Goal: Task Accomplishment & Management: Complete application form

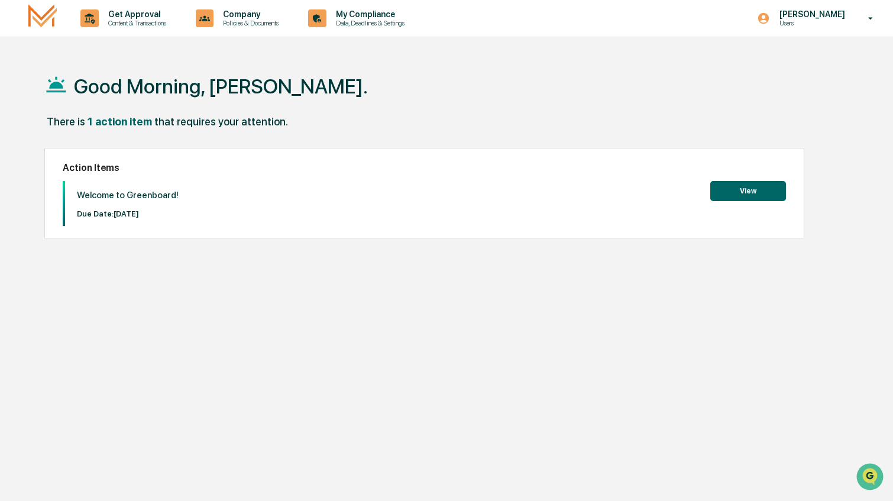
click at [740, 182] on button "View" at bounding box center [749, 191] width 76 height 20
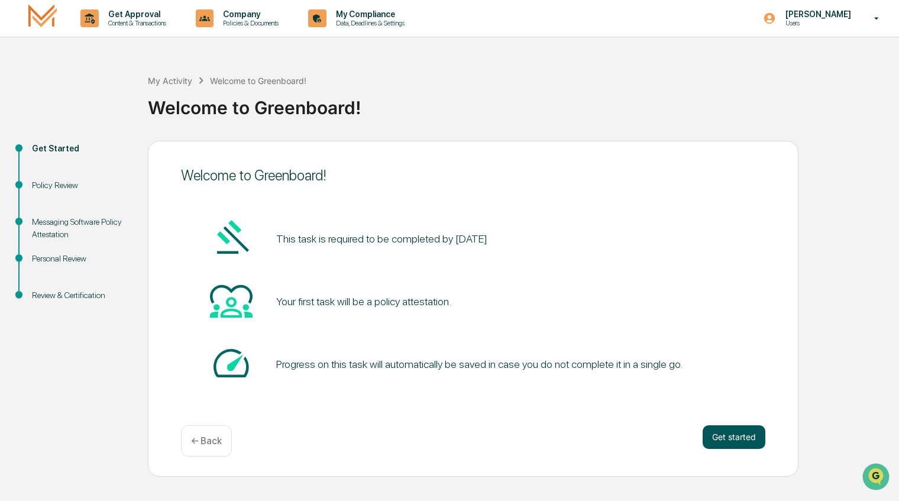
click at [722, 437] on button "Get started" at bounding box center [734, 437] width 63 height 24
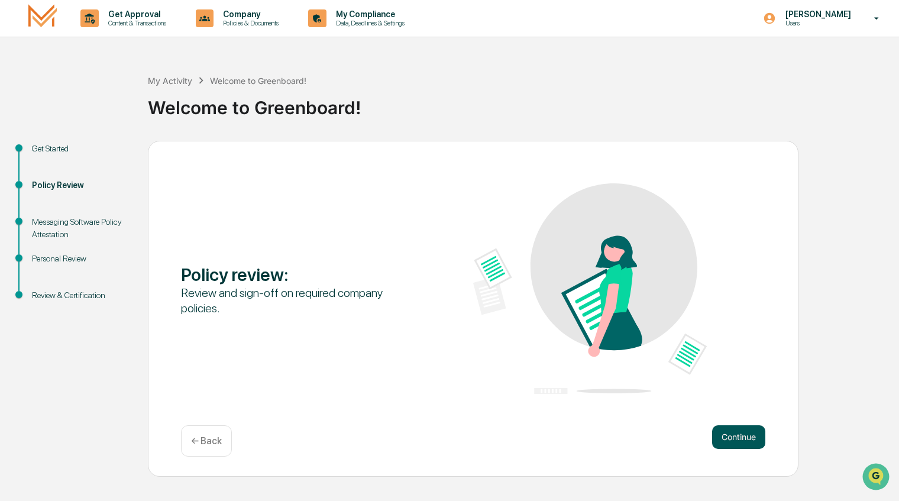
click at [733, 437] on button "Continue" at bounding box center [738, 437] width 53 height 24
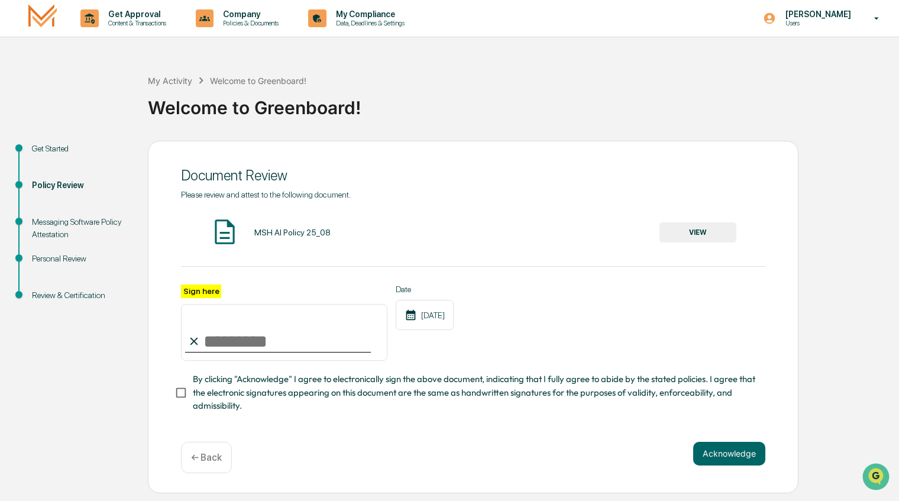
click at [686, 234] on button "VIEW" at bounding box center [698, 232] width 77 height 20
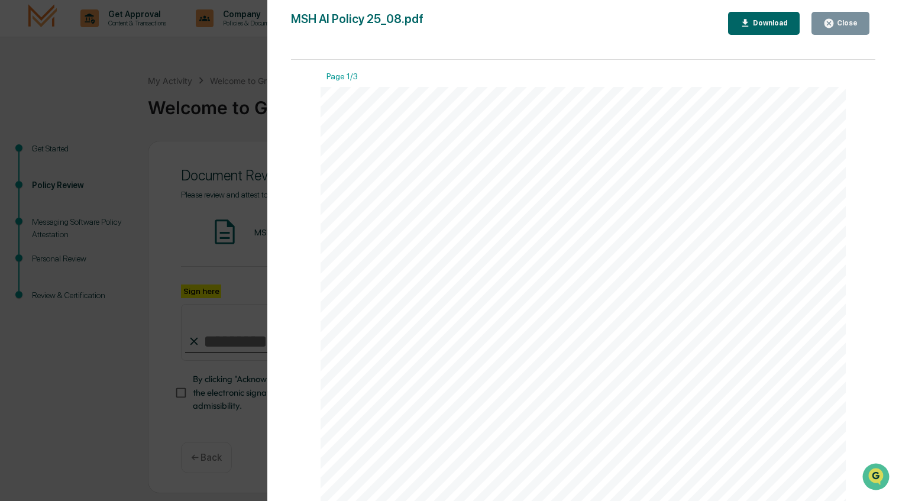
click at [834, 20] on icon "button" at bounding box center [829, 23] width 9 height 9
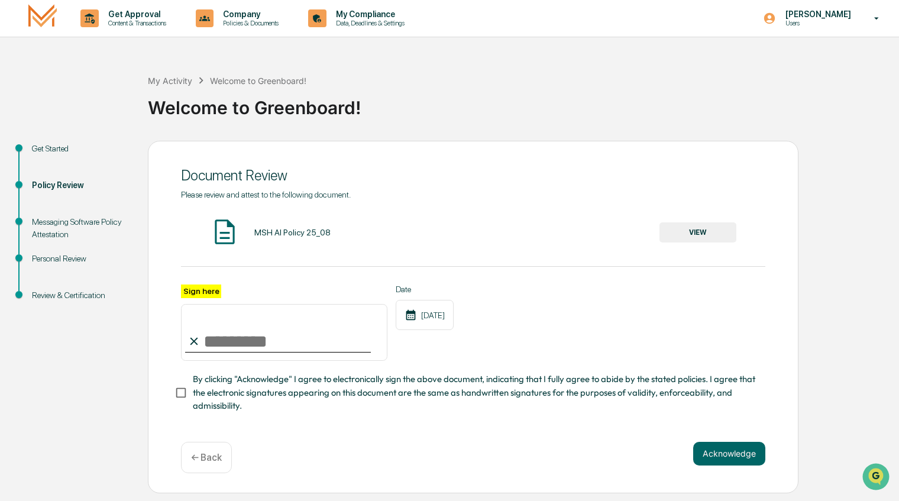
click at [211, 343] on input "Sign here" at bounding box center [284, 332] width 207 height 57
type input "*"
type input "**********"
click at [718, 456] on button "Acknowledge" at bounding box center [729, 454] width 72 height 24
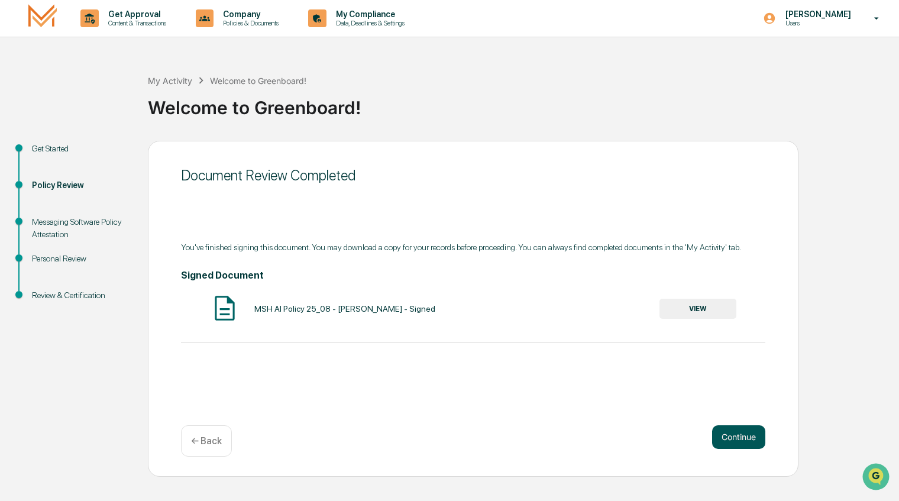
click at [752, 438] on button "Continue" at bounding box center [738, 437] width 53 height 24
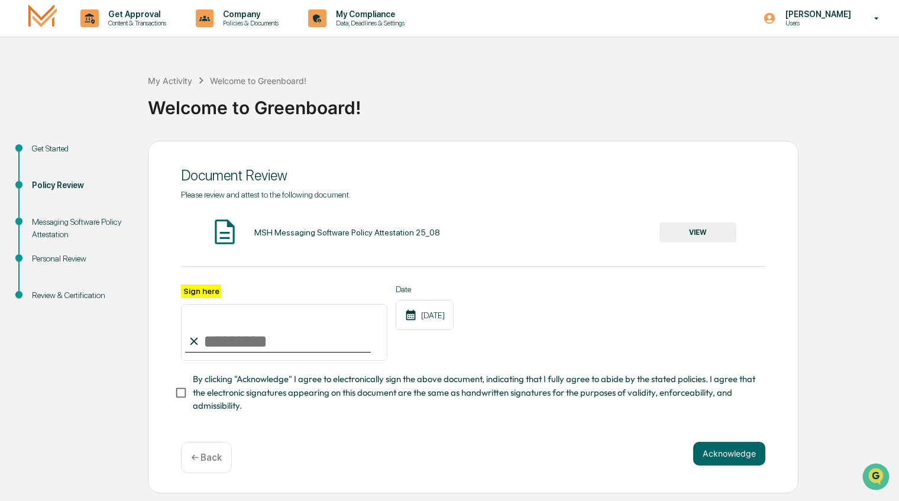
click at [719, 237] on button "VIEW" at bounding box center [698, 232] width 77 height 20
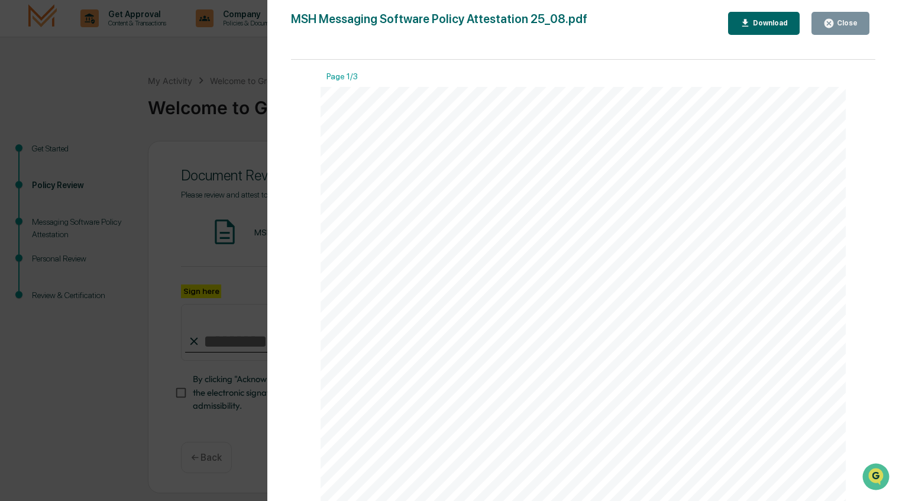
click at [847, 21] on div "Close" at bounding box center [846, 23] width 23 height 8
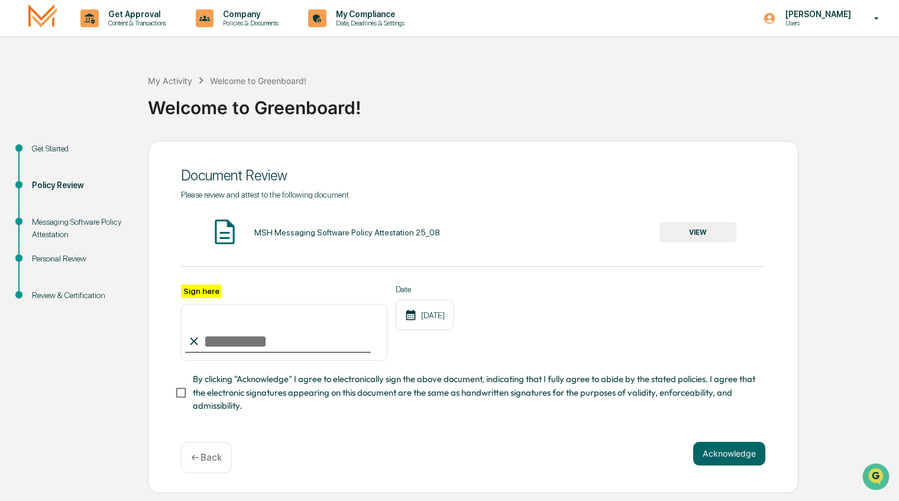
click at [244, 333] on input "Sign here" at bounding box center [284, 332] width 207 height 57
type input "**********"
click at [715, 456] on button "Acknowledge" at bounding box center [729, 454] width 72 height 24
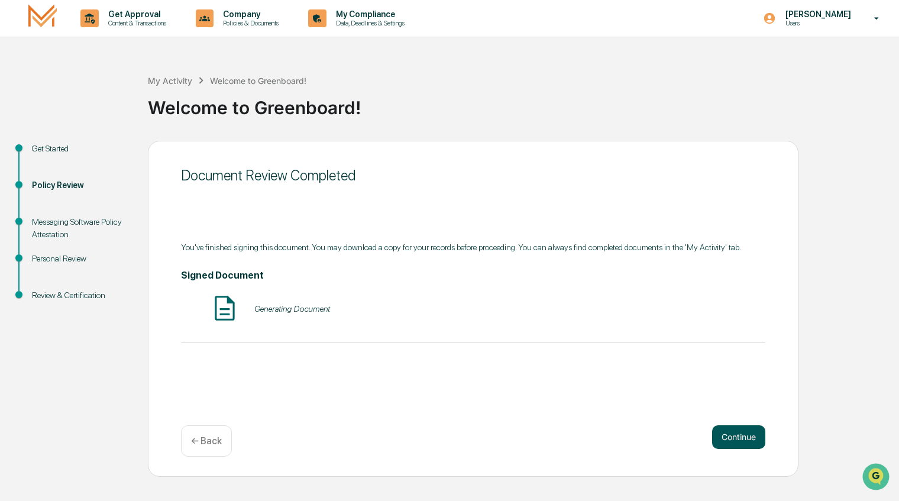
click at [731, 446] on button "Continue" at bounding box center [738, 437] width 53 height 24
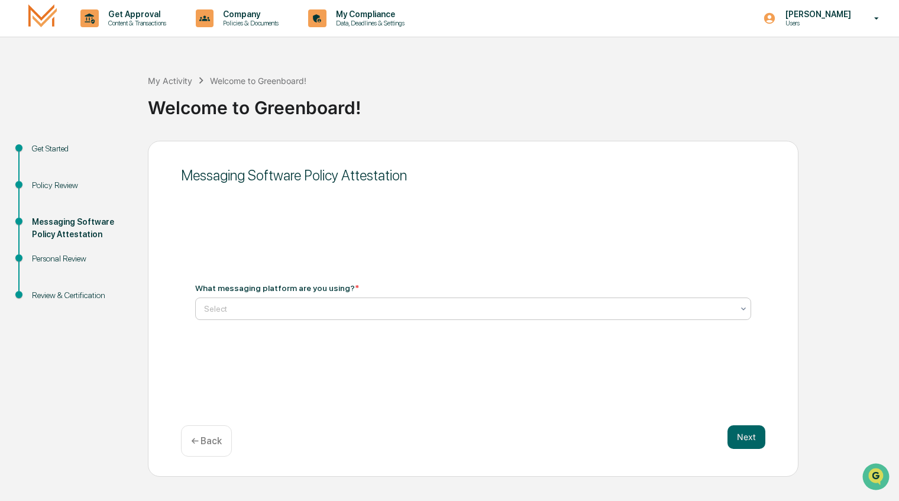
click at [250, 308] on div at bounding box center [468, 309] width 529 height 12
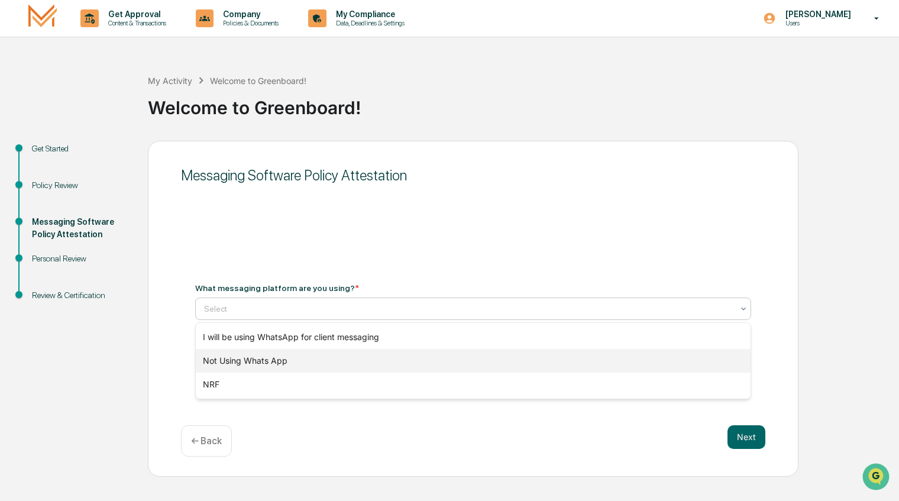
click at [322, 364] on div "Not Using Whats App" at bounding box center [473, 361] width 555 height 24
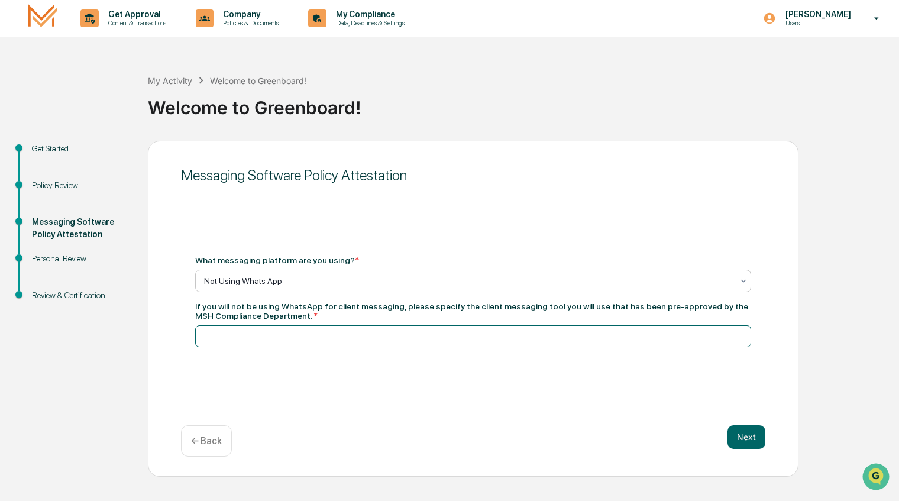
click at [226, 334] on input at bounding box center [473, 336] width 556 height 22
type input "**********"
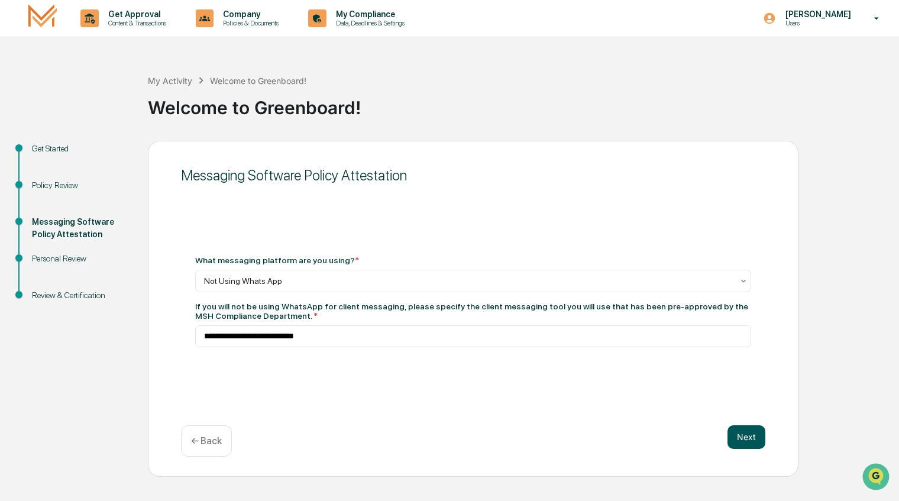
click at [753, 434] on button "Next" at bounding box center [747, 437] width 38 height 24
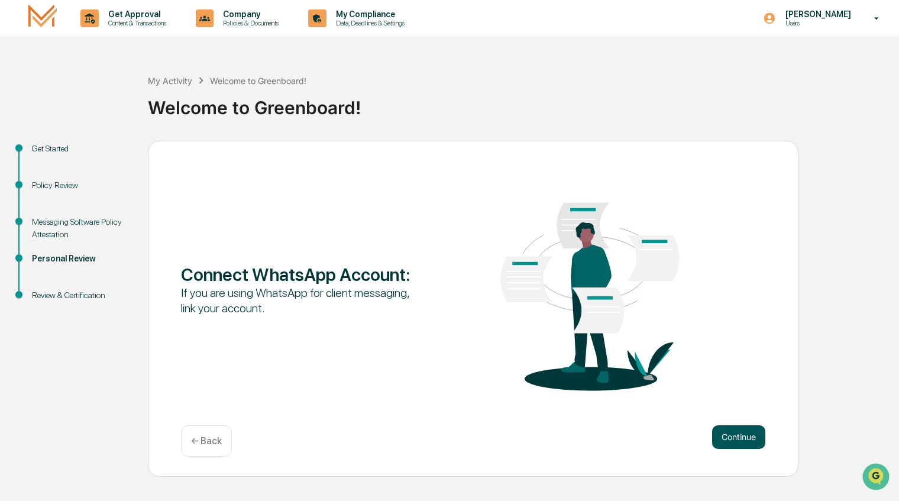
click at [748, 440] on button "Continue" at bounding box center [738, 437] width 53 height 24
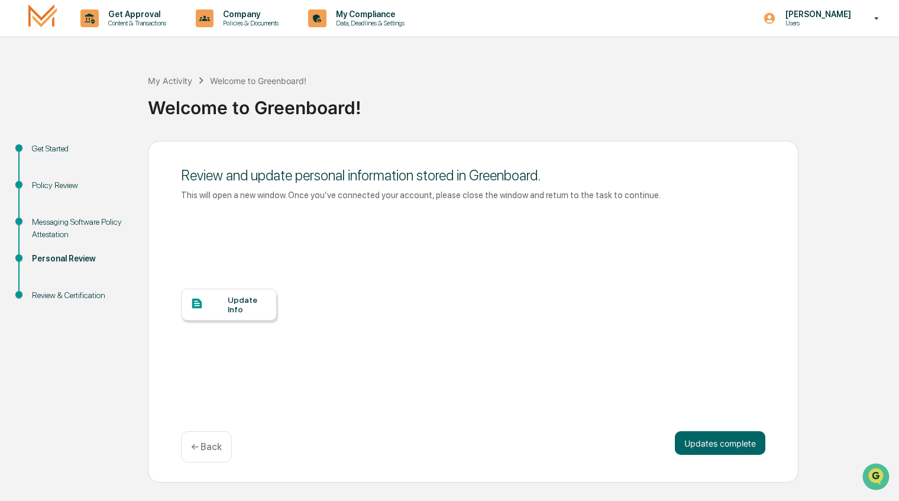
click at [247, 312] on div "Update Info" at bounding box center [248, 304] width 40 height 19
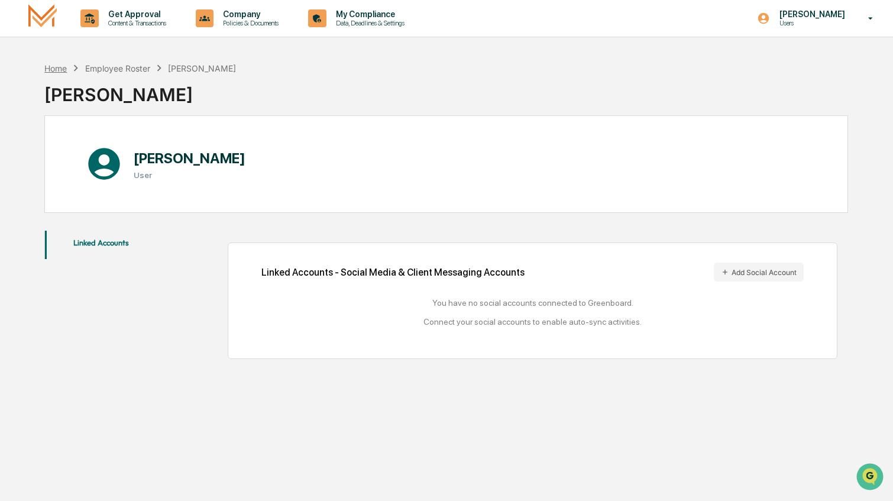
click at [49, 65] on div "Home" at bounding box center [55, 68] width 22 height 10
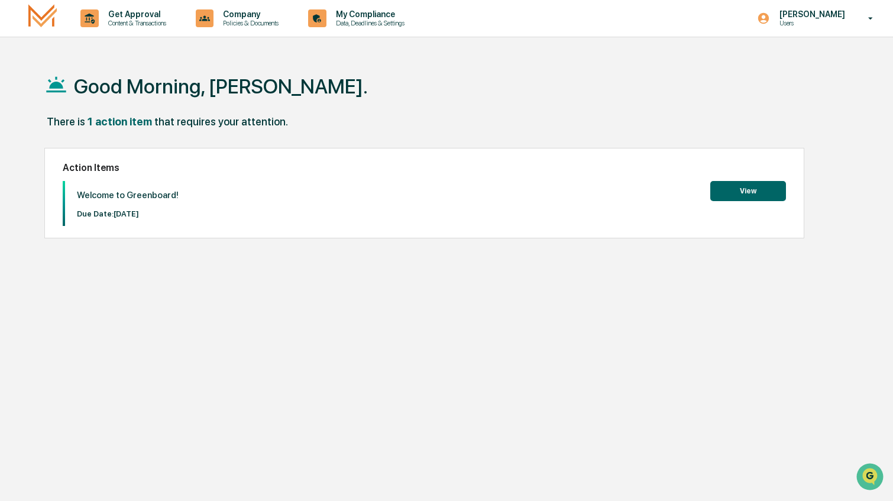
click at [764, 190] on button "View" at bounding box center [749, 191] width 76 height 20
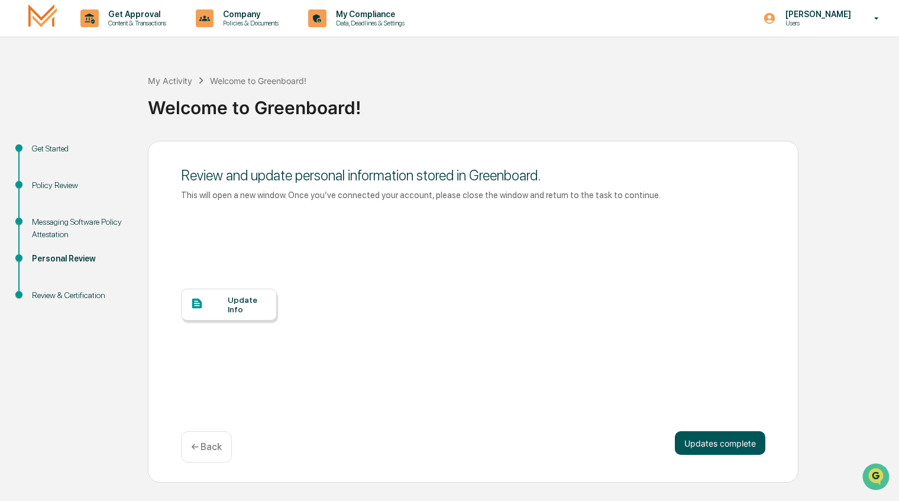
click at [721, 447] on button "Updates complete" at bounding box center [720, 443] width 91 height 24
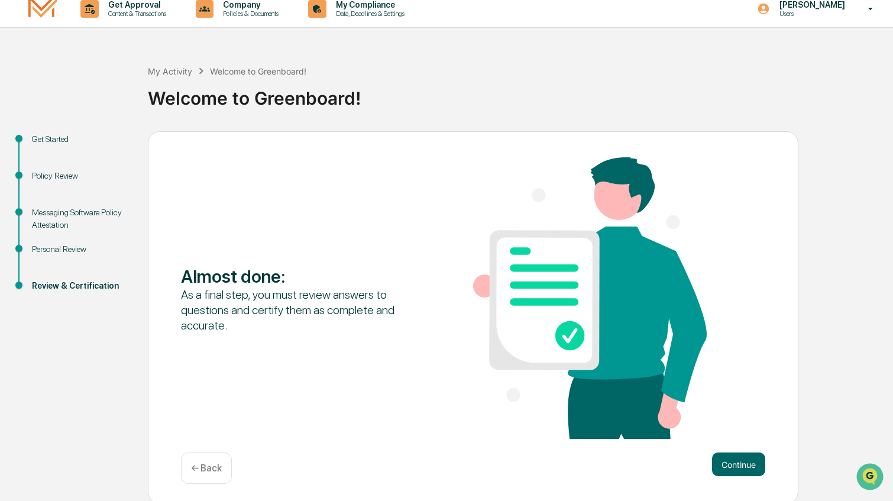
scroll to position [12, 0]
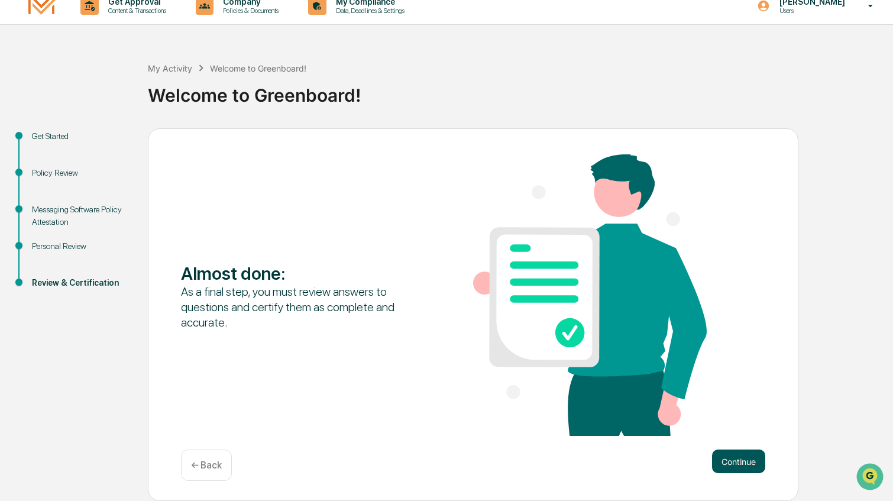
click at [743, 469] on button "Continue" at bounding box center [738, 462] width 53 height 24
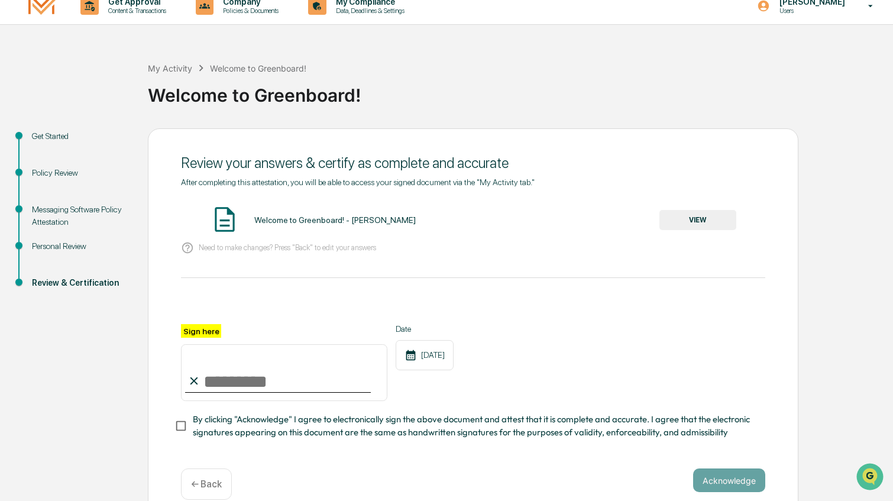
click at [706, 227] on button "VIEW" at bounding box center [698, 220] width 77 height 20
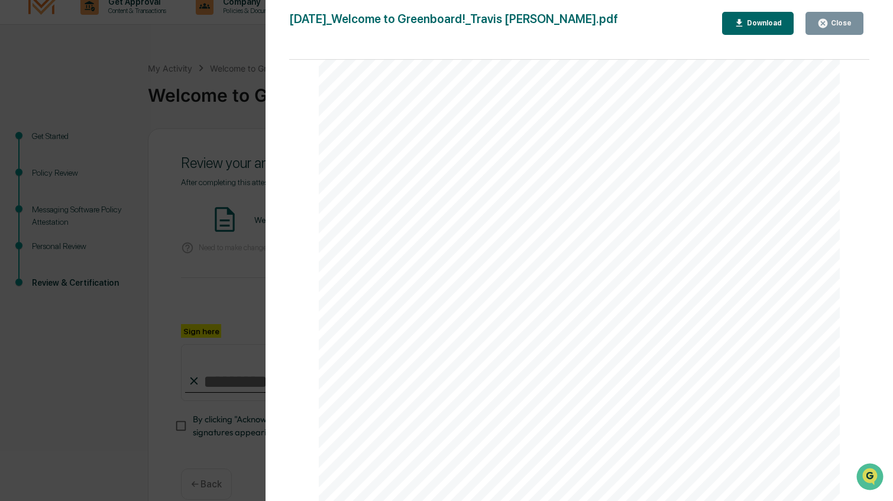
click at [399, 225] on link at bounding box center [409, 220] width 39 height 11
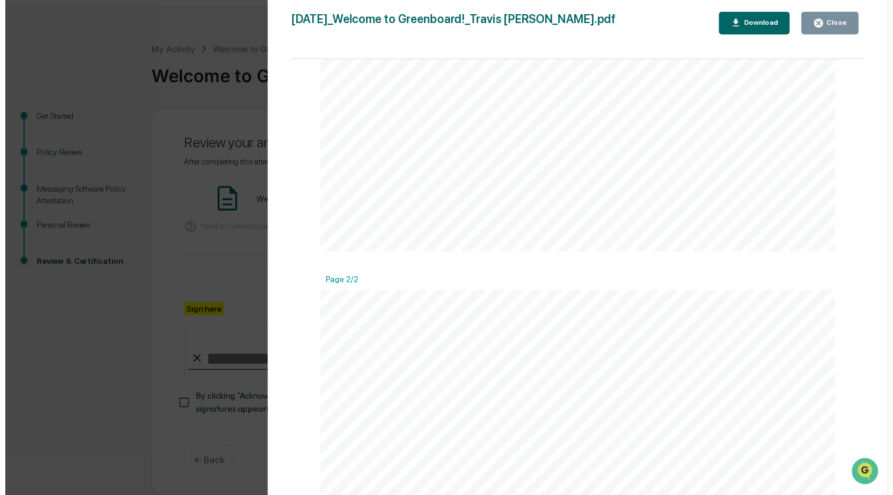
scroll to position [550, 0]
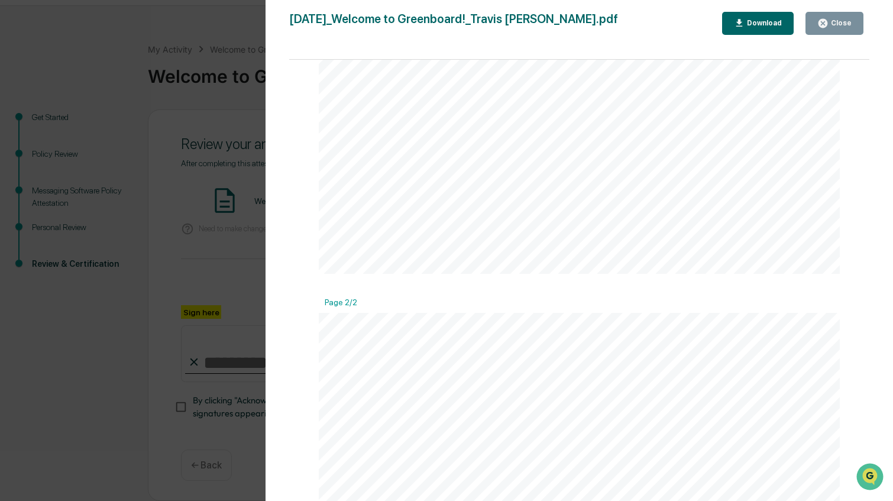
click at [850, 26] on div "Close" at bounding box center [840, 23] width 23 height 8
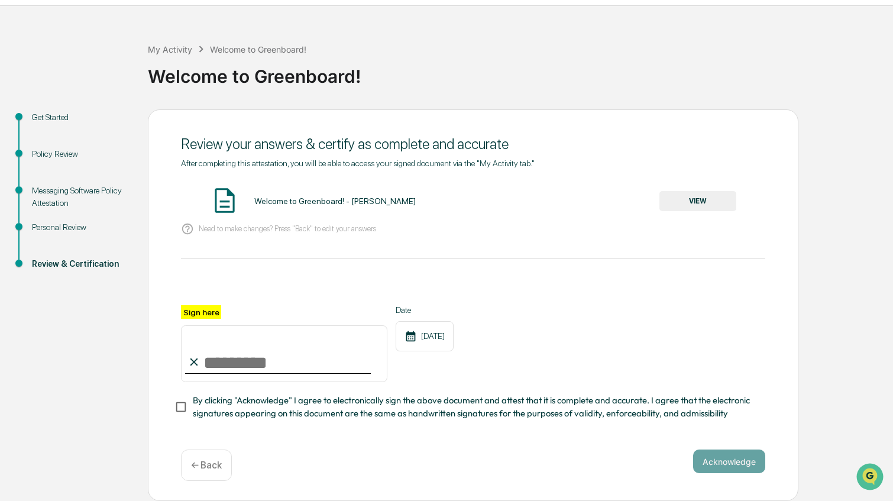
click at [270, 360] on input "Sign here" at bounding box center [284, 353] width 207 height 57
type input "**********"
click at [172, 408] on div "**********" at bounding box center [473, 305] width 651 height 392
click at [743, 462] on button "Acknowledge" at bounding box center [729, 462] width 72 height 24
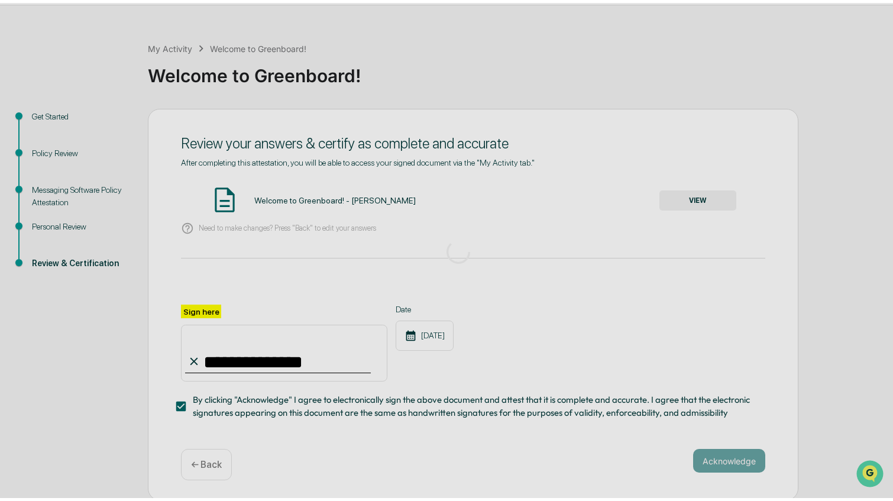
scroll to position [0, 0]
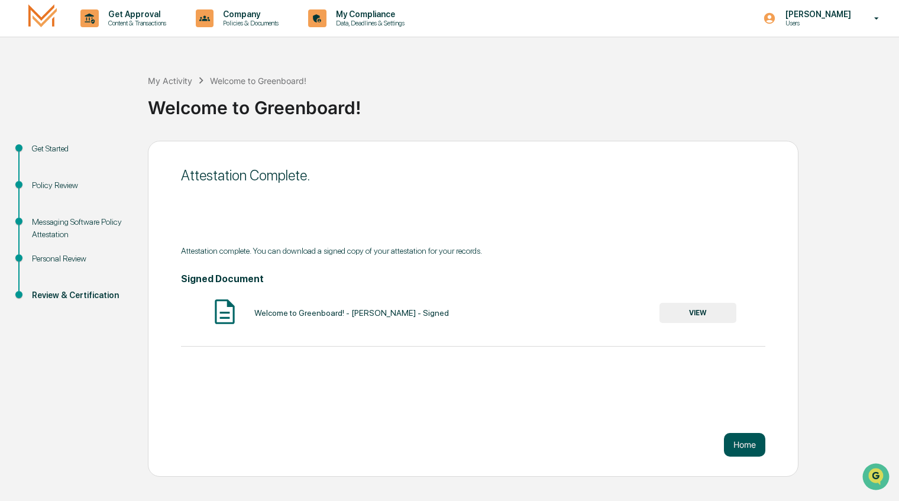
click at [752, 444] on button "Home" at bounding box center [744, 445] width 41 height 24
